Goal: Information Seeking & Learning: Learn about a topic

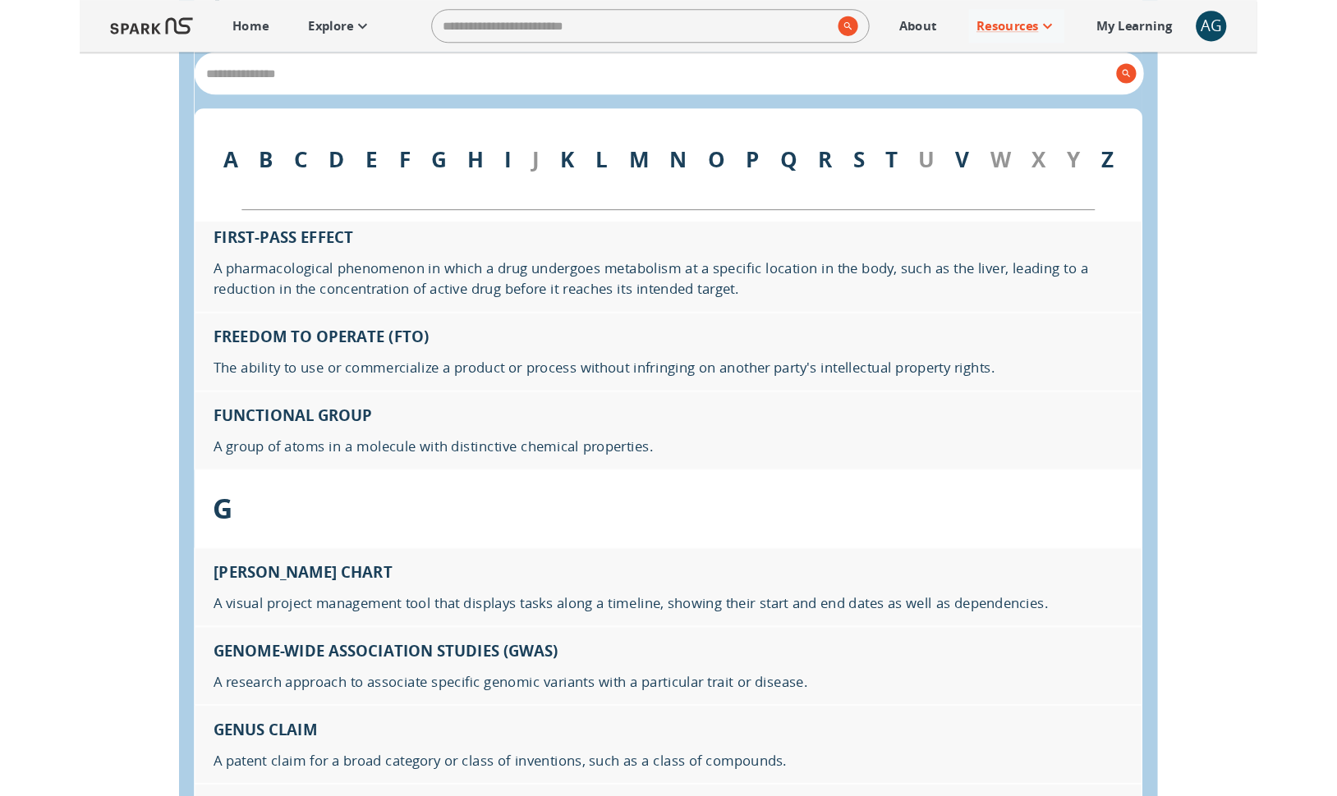
scroll to position [8784, 0]
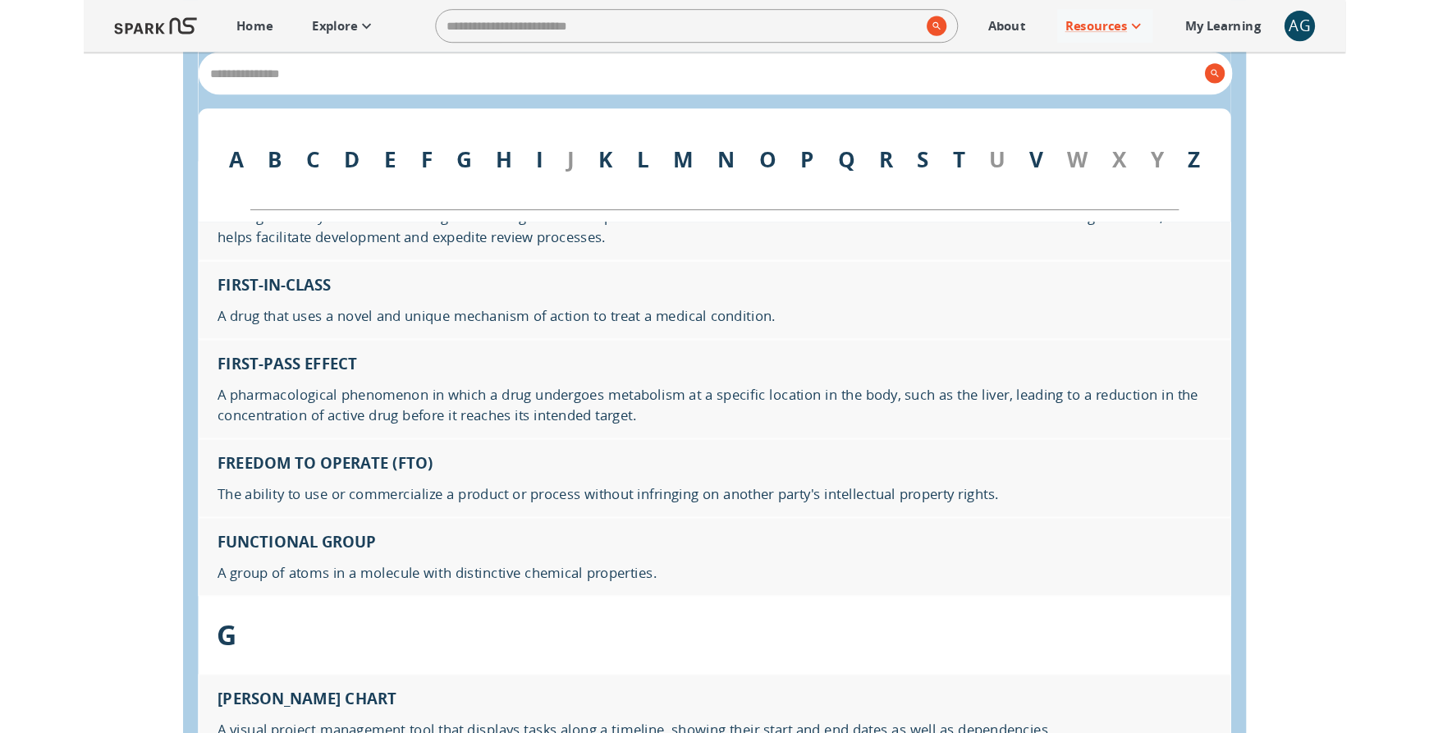
scroll to position [8626, 0]
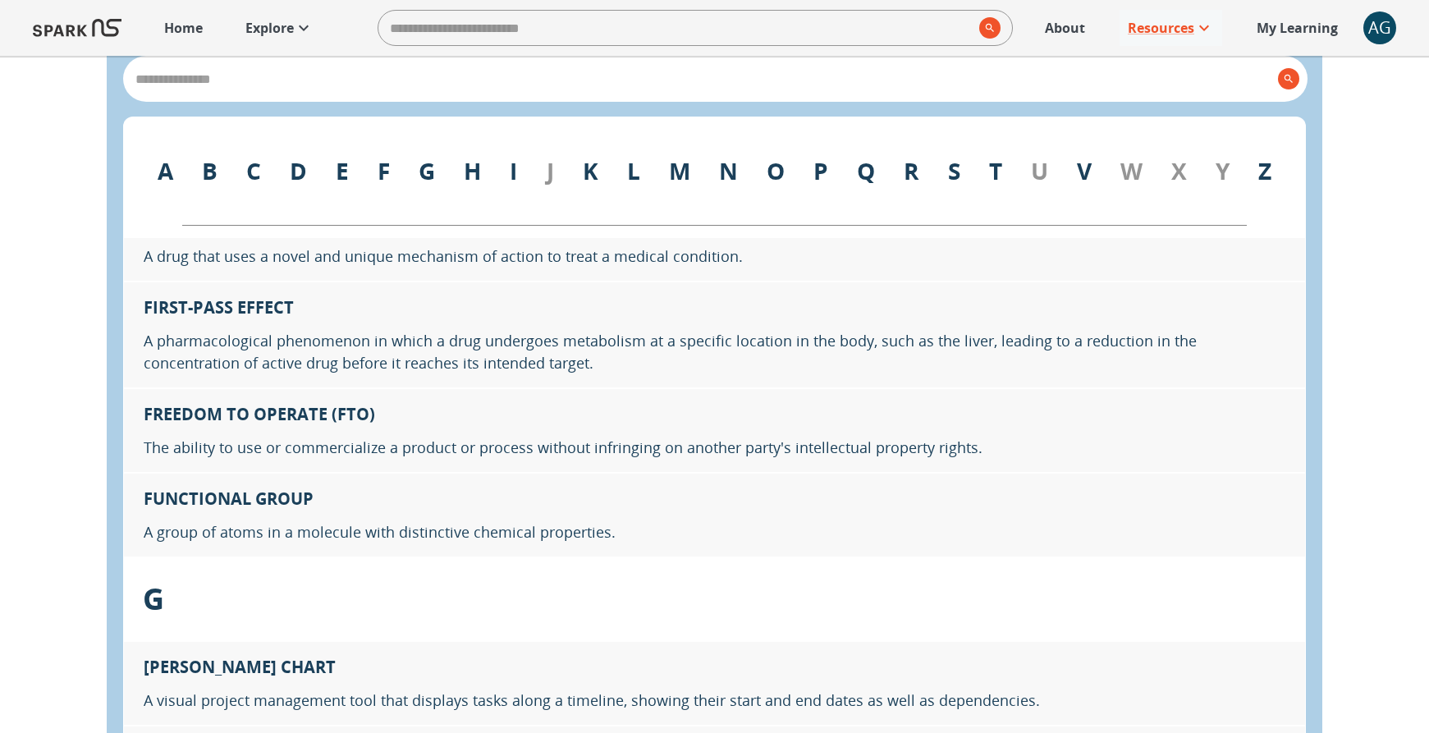
scroll to position [8717, 0]
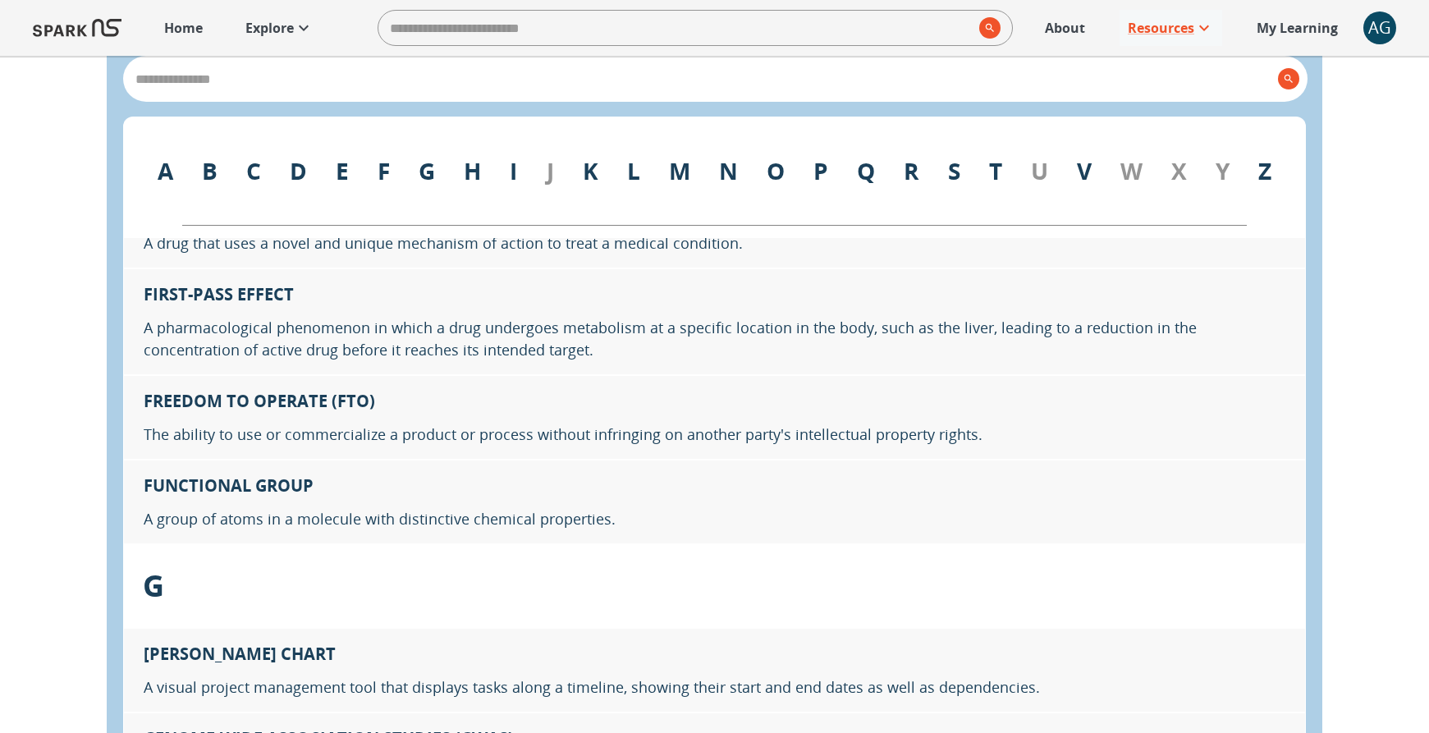
scroll to position [8726, 0]
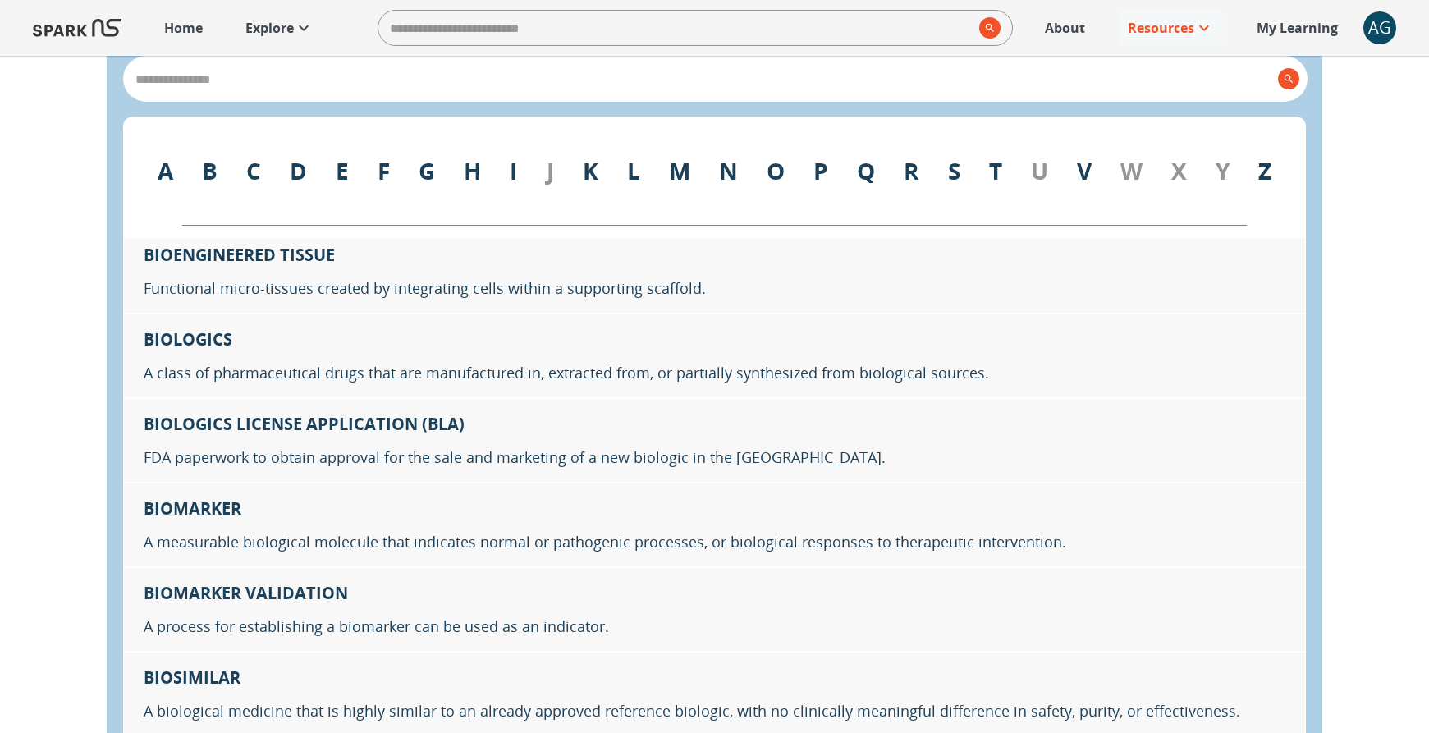
scroll to position [1734, 0]
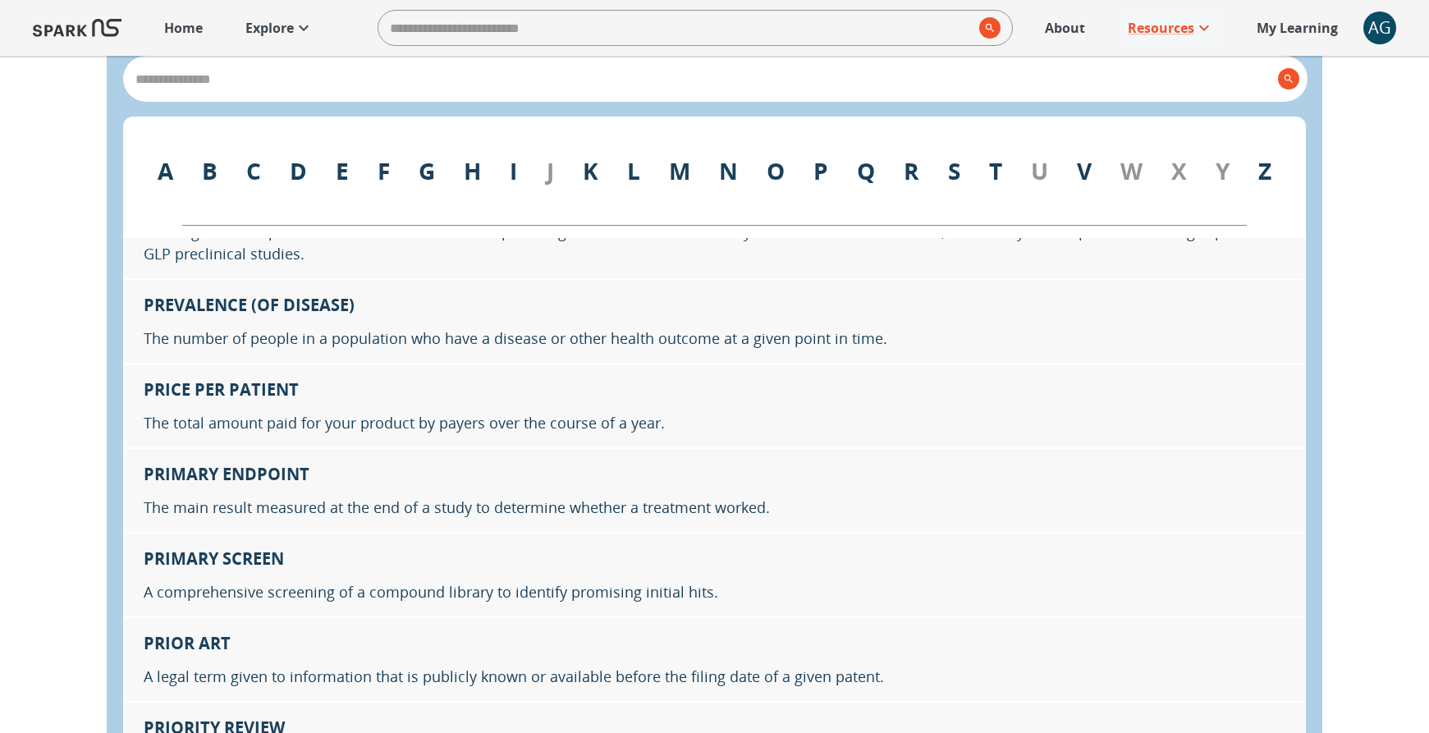
scroll to position [18549, 0]
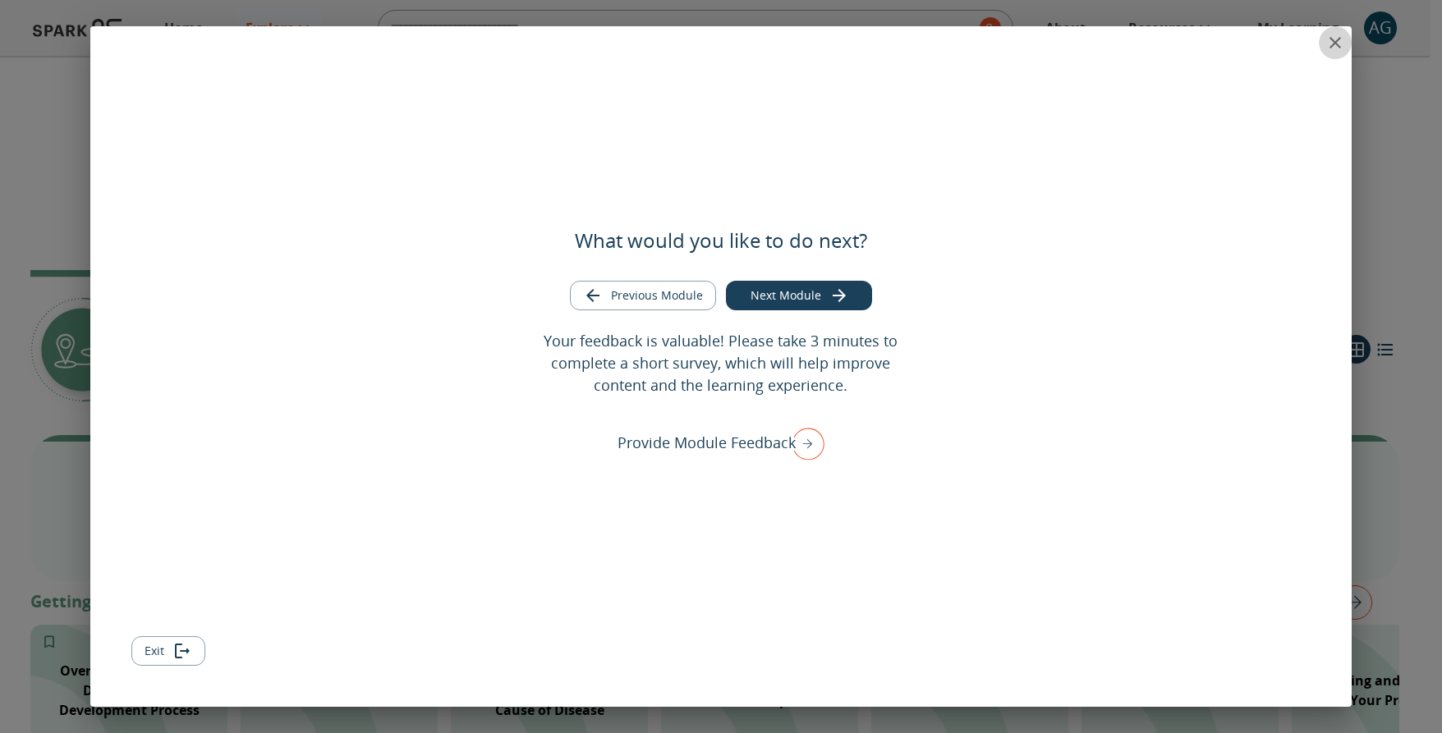
click at [1333, 41] on icon "close" at bounding box center [1334, 42] width 11 height 11
